Goal: Find specific page/section: Find specific page/section

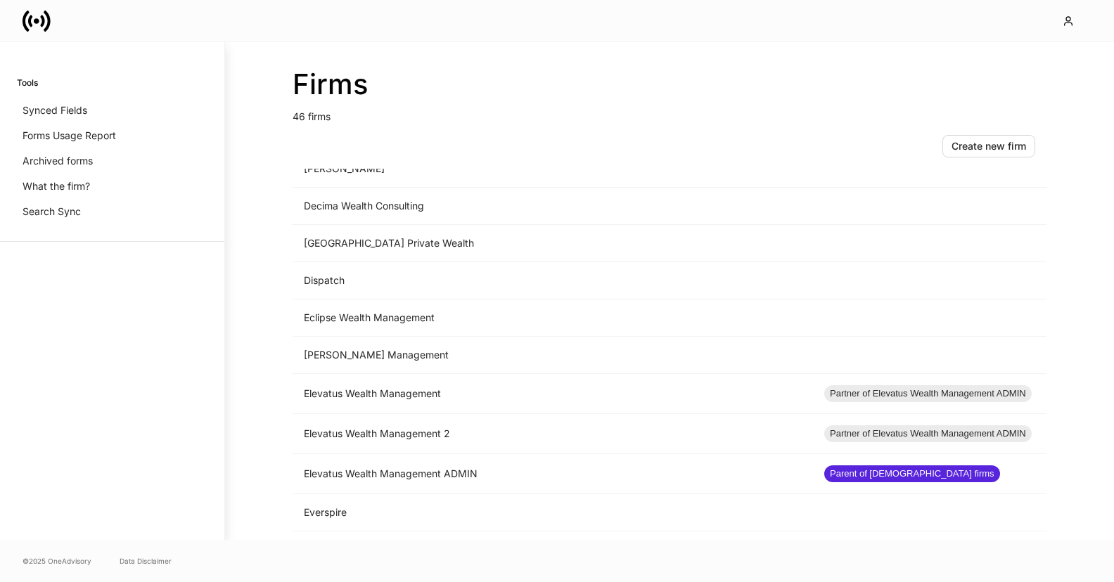
scroll to position [644, 0]
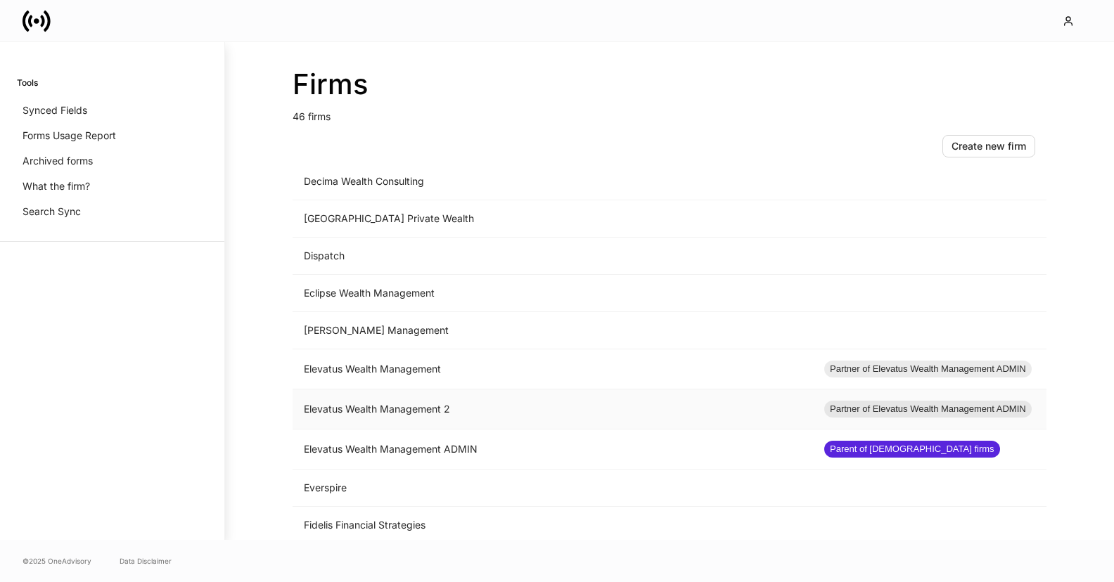
click at [395, 409] on td "Elevatus Wealth Management 2" at bounding box center [553, 410] width 521 height 40
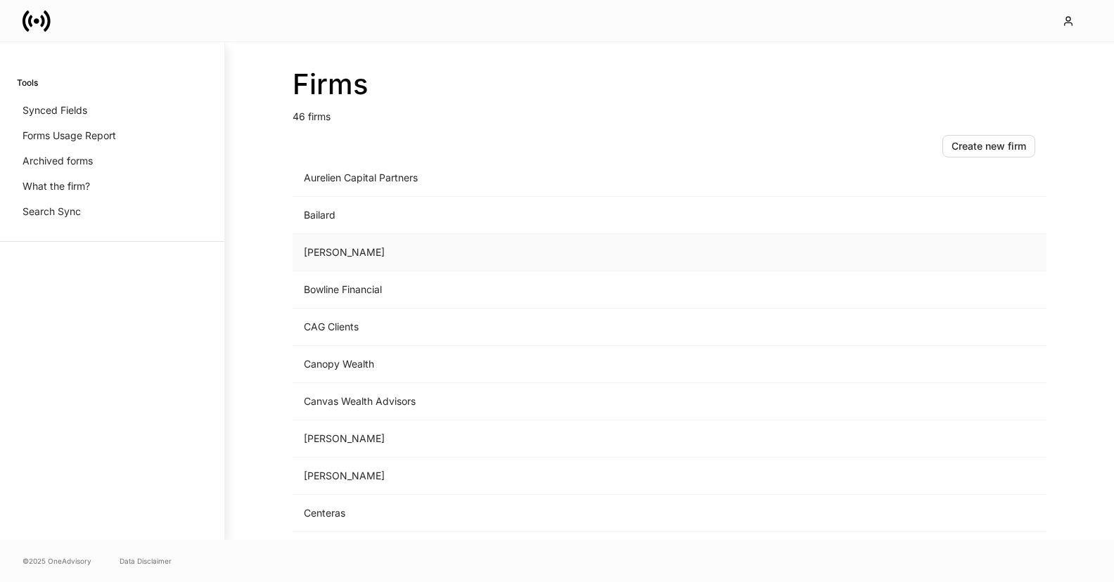
scroll to position [653, 0]
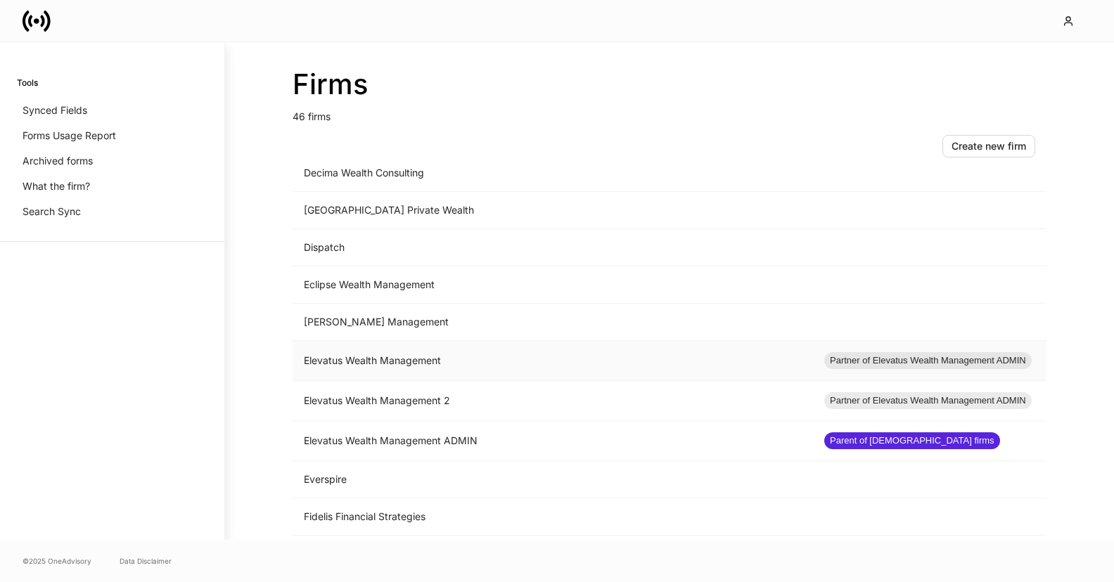
click at [330, 367] on td "Elevatus Wealth Management" at bounding box center [553, 361] width 521 height 40
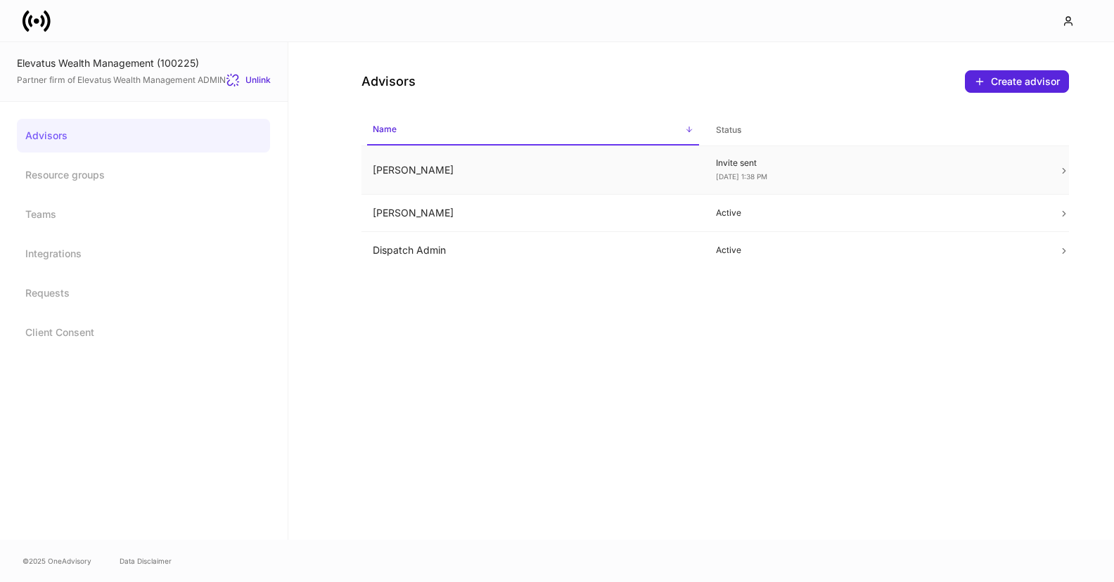
click at [803, 172] on div "Invite sent [DATE] 1:38 PM" at bounding box center [876, 170] width 321 height 25
